Goal: Browse casually

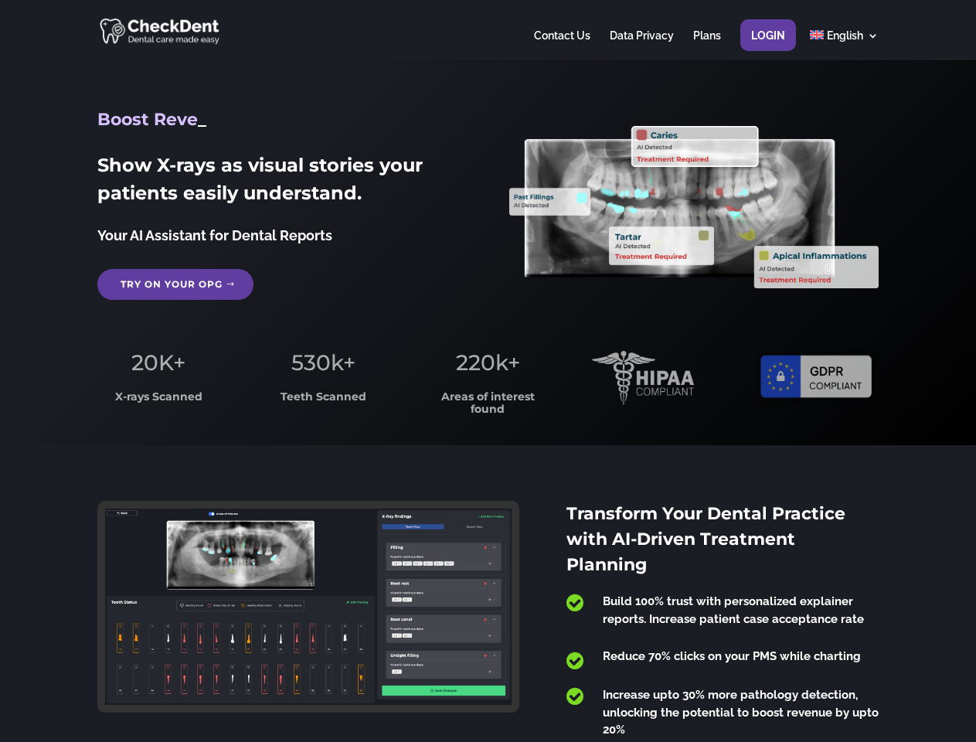
click at [488, 371] on span "220k+" at bounding box center [488, 362] width 64 height 26
click at [488, 30] on div at bounding box center [487, 30] width 781 height 60
click at [488, 371] on span "220k+" at bounding box center [488, 362] width 64 height 26
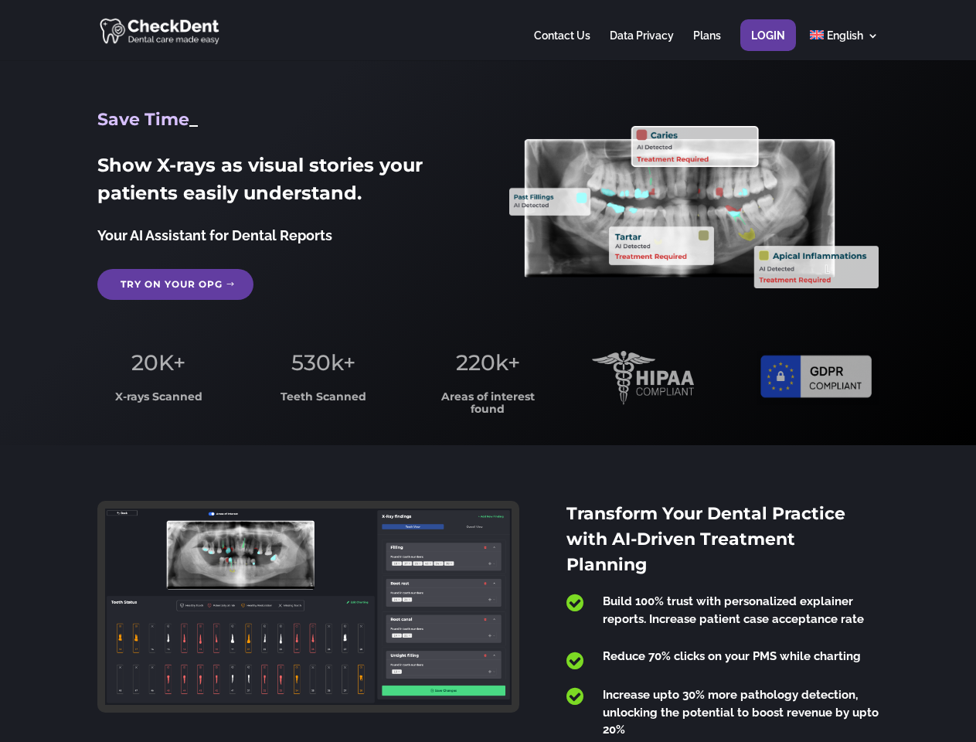
click at [488, 30] on div at bounding box center [487, 30] width 781 height 60
